Goal: Task Accomplishment & Management: Manage account settings

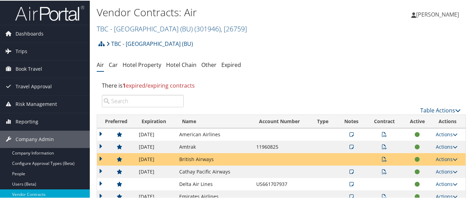
click at [101, 156] on td at bounding box center [116, 159] width 38 height 12
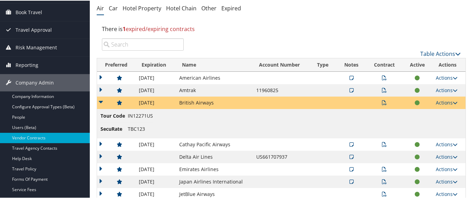
scroll to position [69, 0]
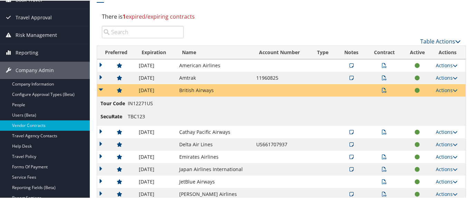
click at [100, 90] on td at bounding box center [116, 90] width 38 height 12
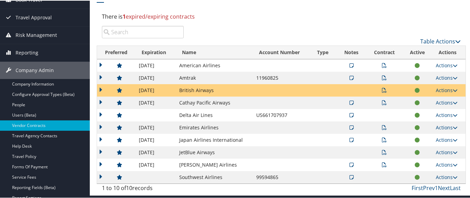
click at [101, 139] on td at bounding box center [116, 139] width 38 height 12
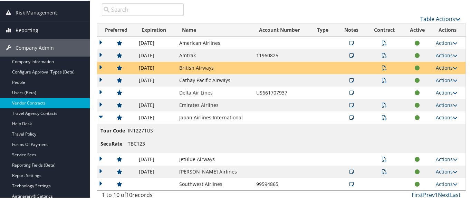
scroll to position [104, 0]
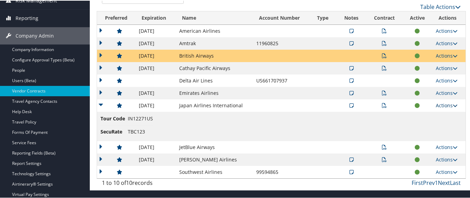
click at [442, 104] on link "Actions" at bounding box center [447, 105] width 22 height 7
click at [436, 140] on link "Edit Contract" at bounding box center [430, 139] width 46 height 12
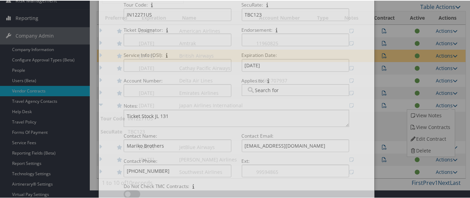
select select "[object Object]"
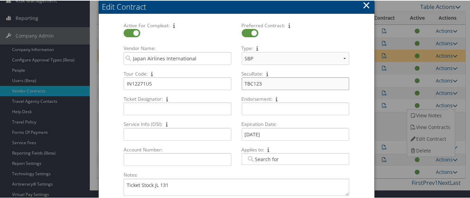
drag, startPoint x: 252, startPoint y: 85, endPoint x: 268, endPoint y: 86, distance: 15.9
click at [268, 86] on input "TBC123" at bounding box center [295, 83] width 107 height 13
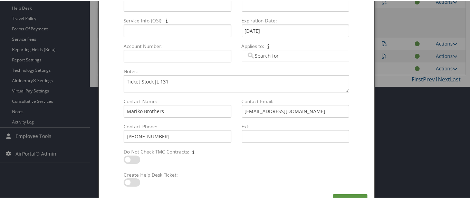
scroll to position [226, 0]
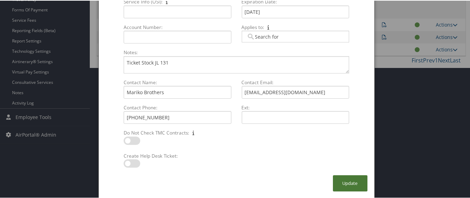
type input "TBC25"
click at [351, 186] on button "Update" at bounding box center [350, 183] width 35 height 16
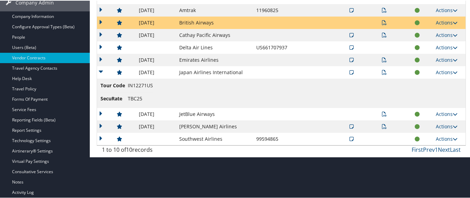
scroll to position [0, 0]
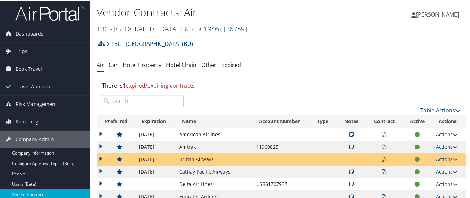
click at [148, 30] on link "TBC - [GEOGRAPHIC_DATA] (BU) ( 301946 ) , [ 26759 ]" at bounding box center [172, 27] width 150 height 9
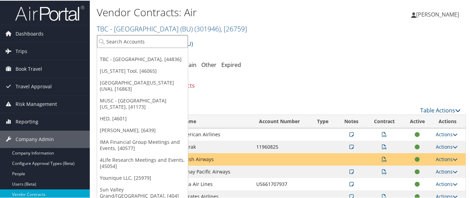
click at [150, 43] on input "search" at bounding box center [142, 41] width 91 height 13
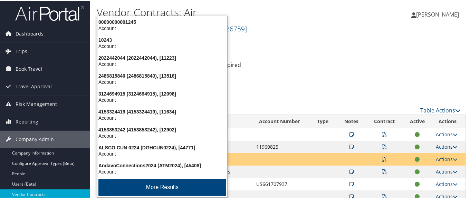
type input "2497"
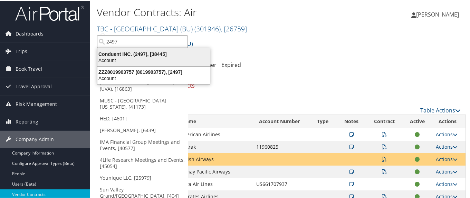
click at [149, 56] on div "Conduent INC. (2497), [38445]" at bounding box center [153, 53] width 121 height 6
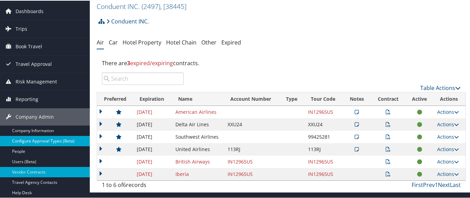
scroll to position [35, 0]
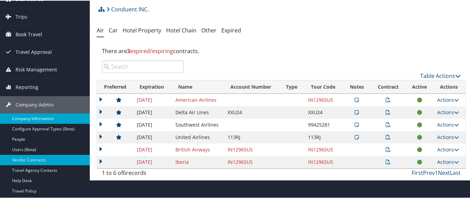
click at [54, 115] on link "Company Information" at bounding box center [45, 118] width 90 height 10
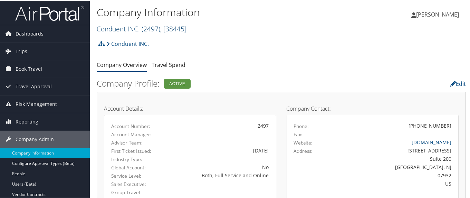
click at [115, 27] on link "Conduent INC. ( 2497 ) , [ 38445 ]" at bounding box center [142, 27] width 90 height 9
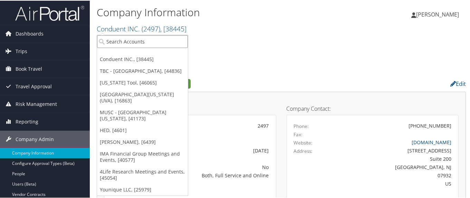
click at [124, 40] on input "search" at bounding box center [142, 41] width 91 height 13
paste input "301563"
type input "301563"
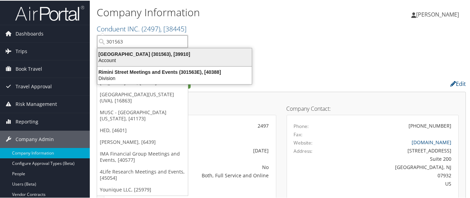
click at [132, 55] on div "Rimini Street (301563), [39910]" at bounding box center [174, 53] width 163 height 6
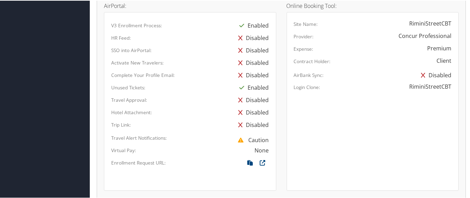
scroll to position [553, 0]
